Goal: Task Accomplishment & Management: Manage account settings

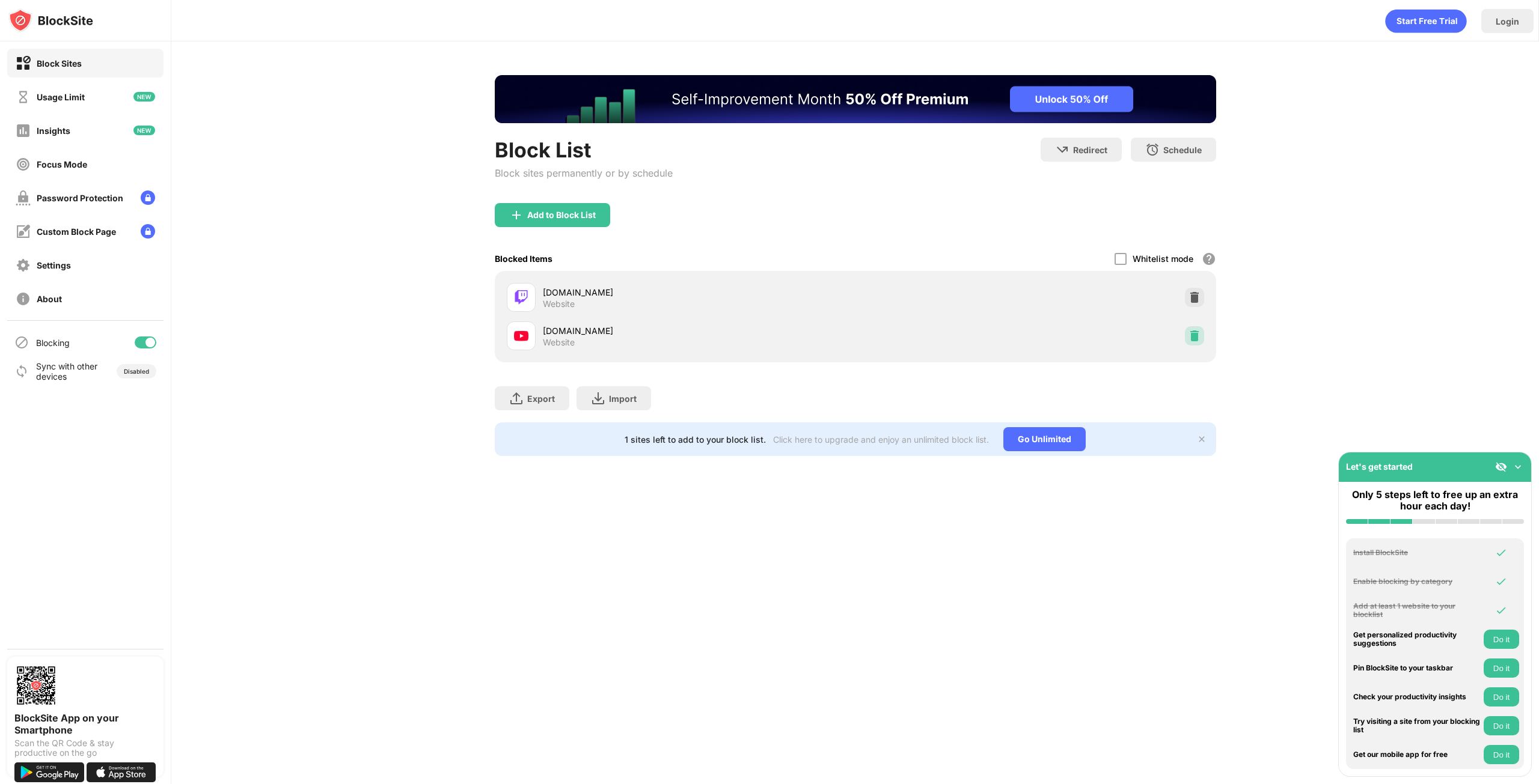
click at [1195, 340] on img at bounding box center [1194, 336] width 12 height 12
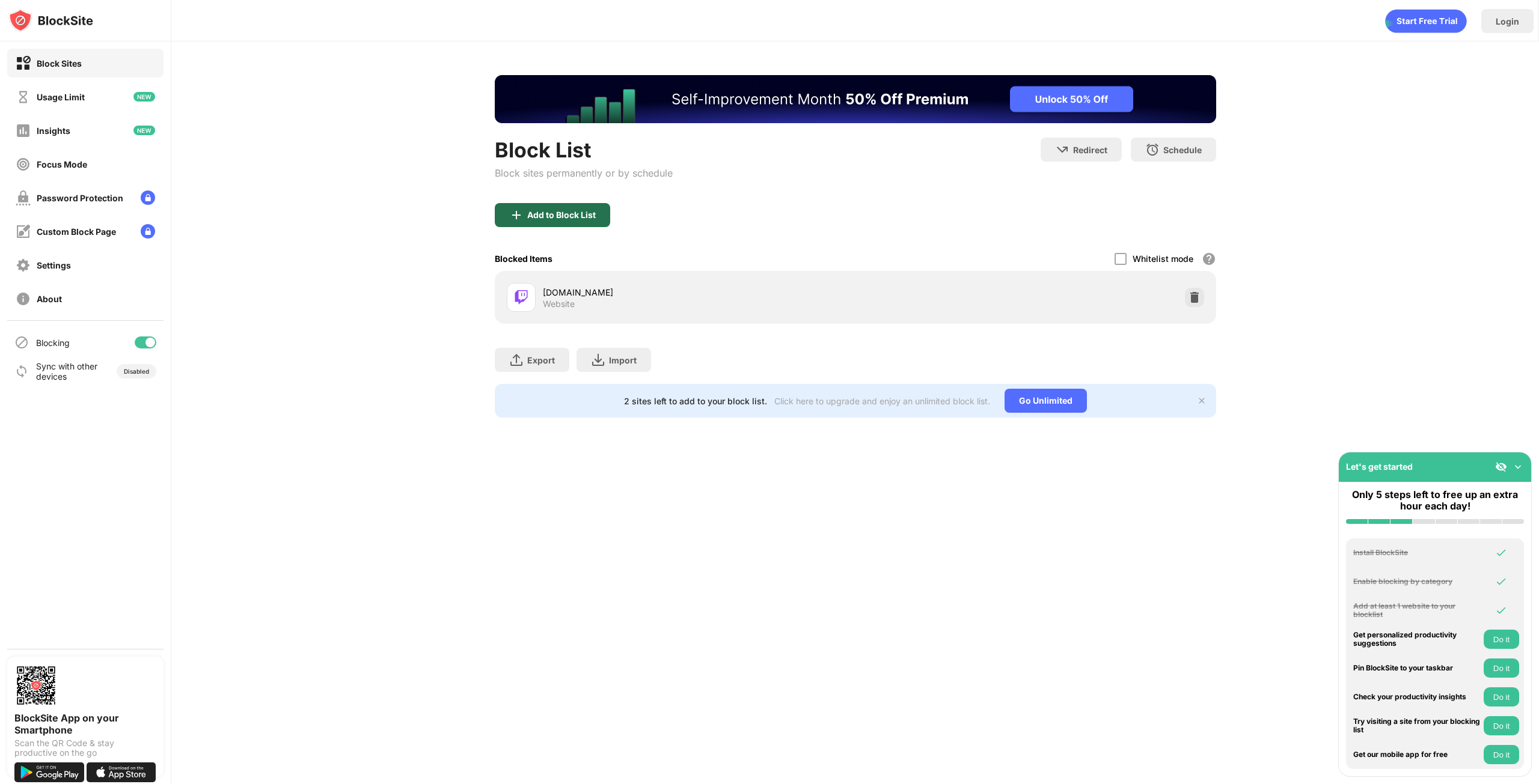
click at [571, 217] on div "Add to Block List" at bounding box center [561, 215] width 69 height 10
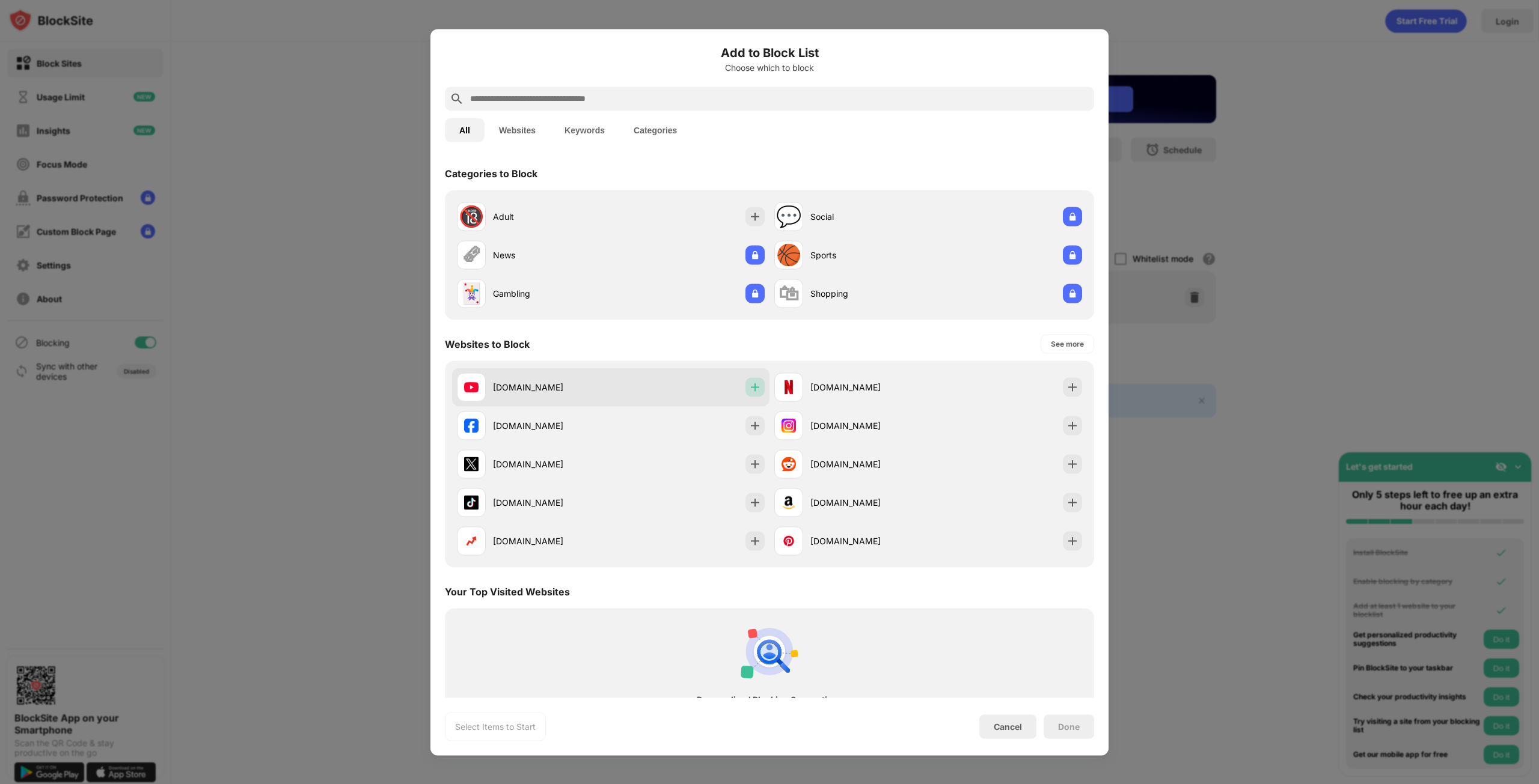
click at [749, 389] on img at bounding box center [755, 386] width 12 height 12
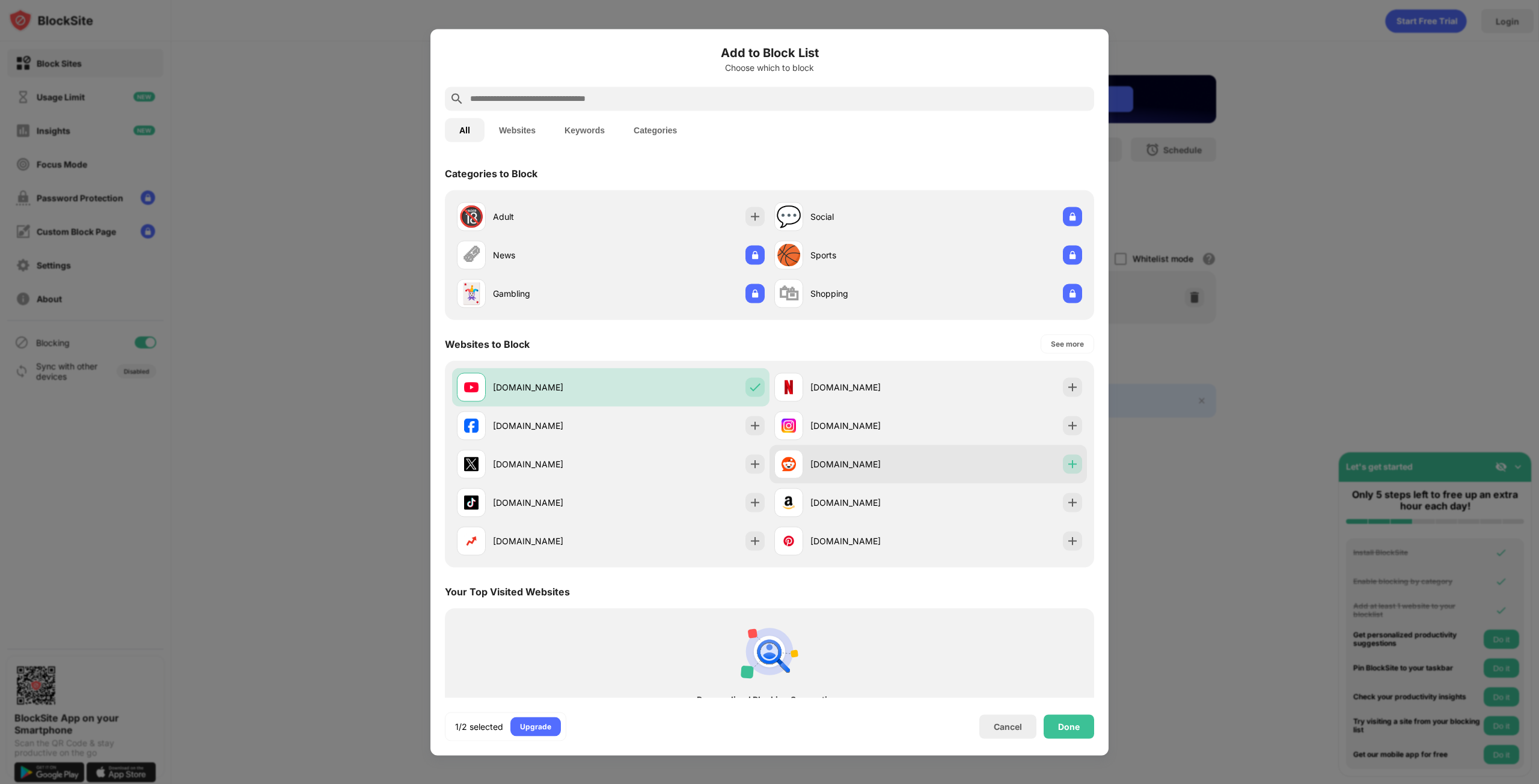
click at [1068, 466] on img at bounding box center [1072, 464] width 12 height 12
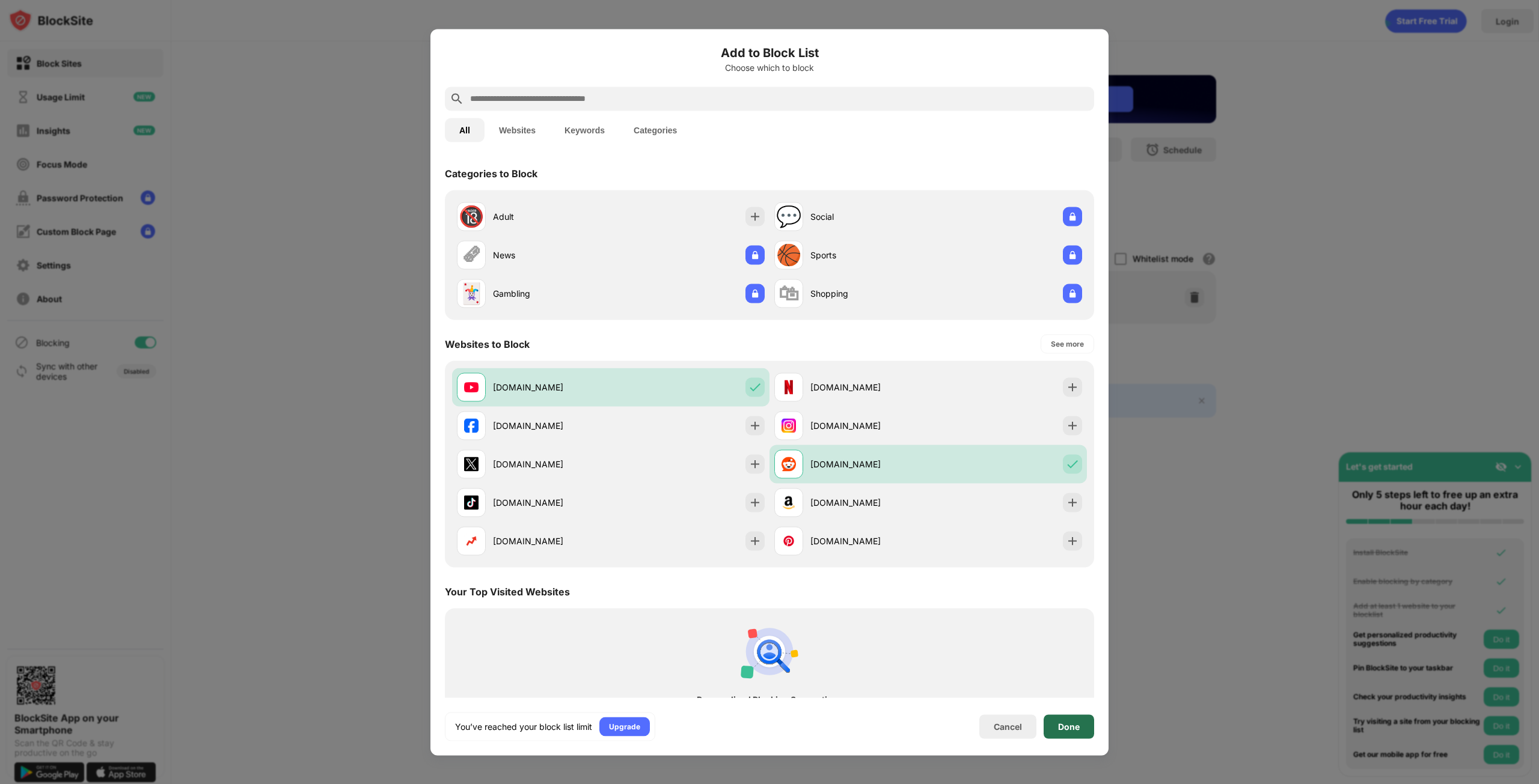
click at [1068, 725] on div "Done" at bounding box center [1068, 726] width 21 height 10
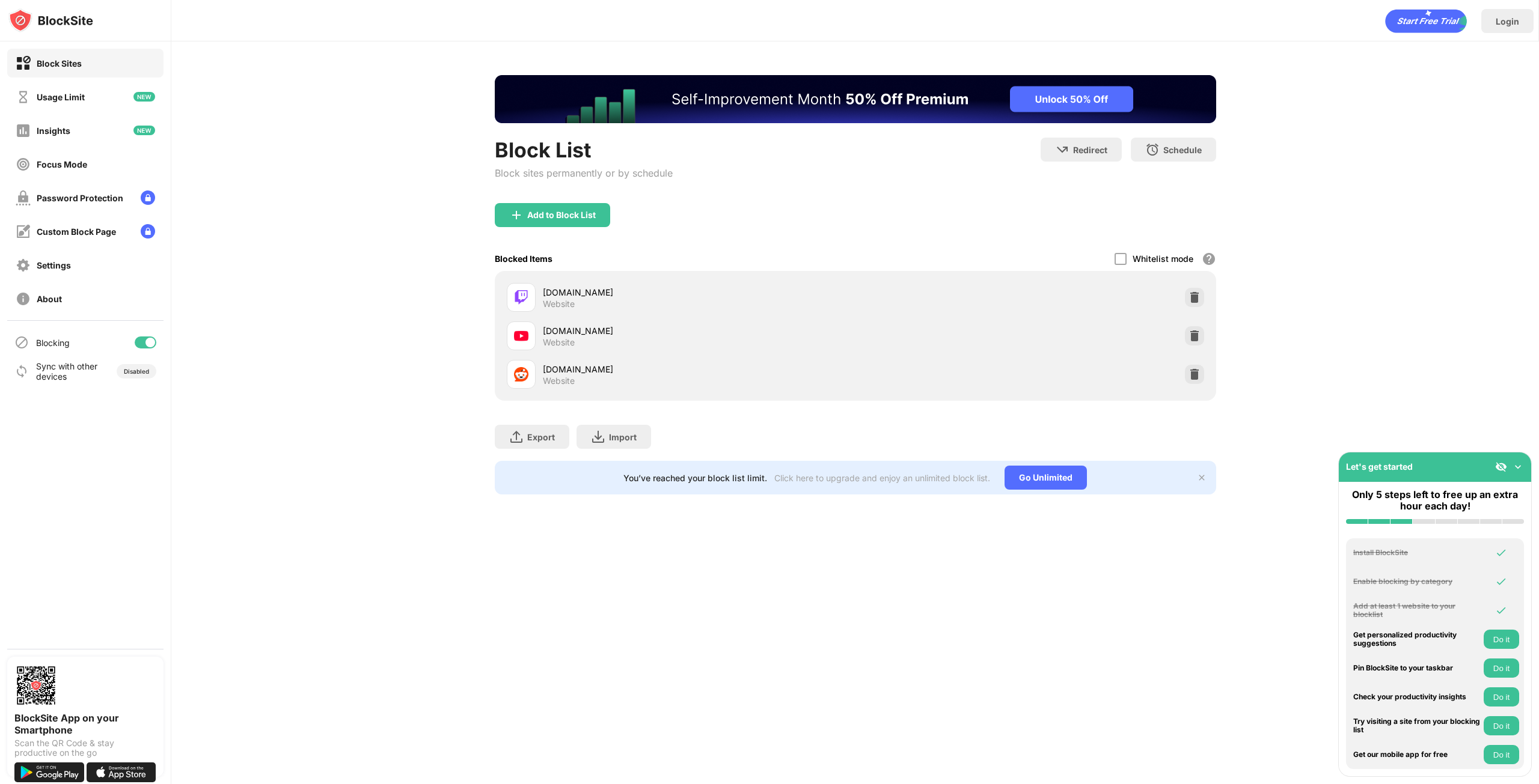
click at [412, 395] on div "Block List Block sites permanently or by schedule Redirect Choose a site to be …" at bounding box center [855, 285] width 1368 height 487
